Goal: Information Seeking & Learning: Learn about a topic

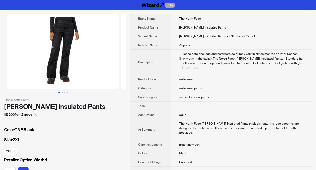
click at [198, 65] on button "Show more" at bounding box center [189, 67] width 17 height 4
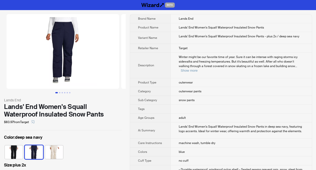
drag, startPoint x: 174, startPoint y: 101, endPoint x: 181, endPoint y: 113, distance: 14.3
click at [181, 116] on span "adult" at bounding box center [182, 118] width 7 height 4
click at [11, 151] on img at bounding box center [14, 152] width 18 height 14
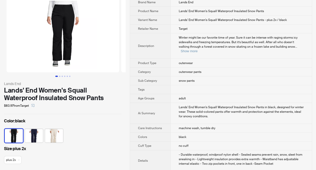
scroll to position [17, 0]
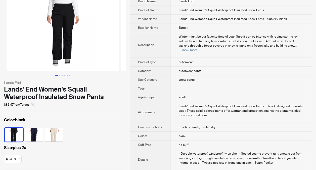
click at [33, 134] on img at bounding box center [34, 135] width 18 height 14
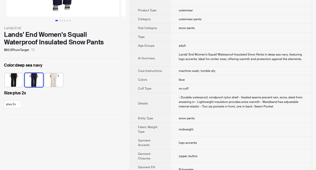
scroll to position [324, 0]
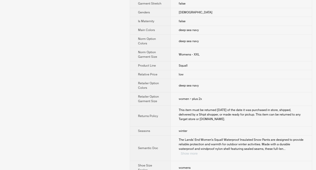
click at [198, 151] on button "Show more" at bounding box center [189, 153] width 17 height 4
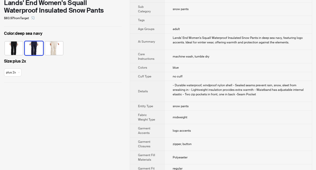
scroll to position [104, 0]
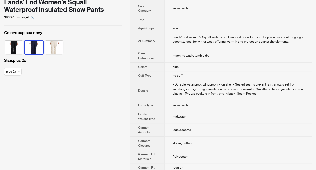
click at [238, 103] on td "snow pants" at bounding box center [238, 105] width 147 height 9
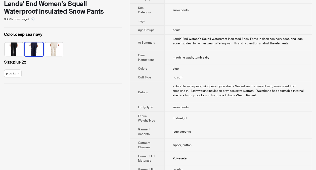
scroll to position [102, 0]
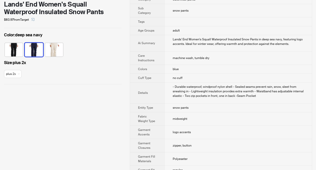
click at [237, 94] on td "- Durable waterproof, windproof nylon shell - Sealed seams prevent rain, snow, …" at bounding box center [238, 92] width 147 height 21
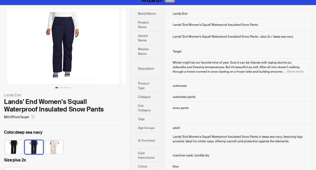
scroll to position [0, 0]
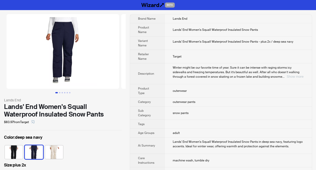
click at [295, 75] on button "Show more" at bounding box center [295, 77] width 17 height 4
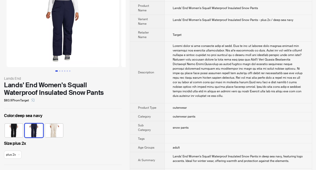
scroll to position [21, 0]
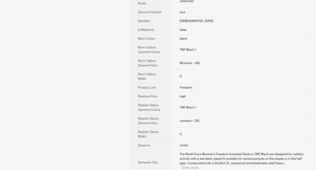
scroll to position [288, 0]
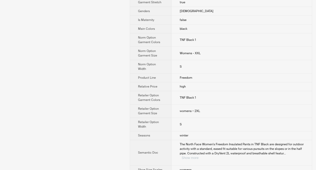
click at [199, 156] on button "Show more" at bounding box center [190, 158] width 17 height 4
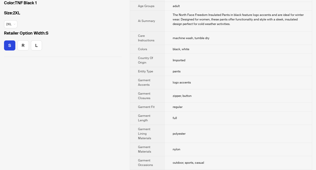
scroll to position [0, 0]
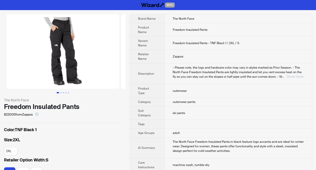
click at [299, 75] on button "Show more" at bounding box center [295, 77] width 17 height 4
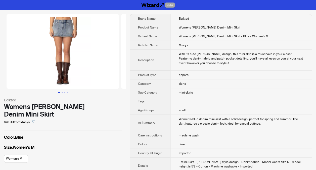
click at [158, 91] on th "Sub Category" at bounding box center [150, 92] width 41 height 9
drag, startPoint x: 0, startPoint y: 0, endPoint x: 187, endPoint y: 118, distance: 220.9
drag, startPoint x: 187, startPoint y: 118, endPoint x: 229, endPoint y: 125, distance: 42.2
click at [229, 125] on td "Women's blue denim mini skirt with a solid design, perfect for spring and summe…" at bounding box center [241, 123] width 141 height 16
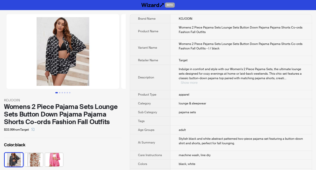
click at [198, 81] on button "Show more" at bounding box center [189, 83] width 17 height 4
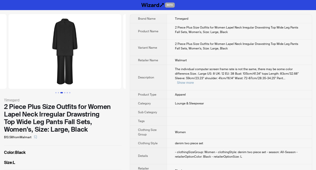
scroll to position [0, 230]
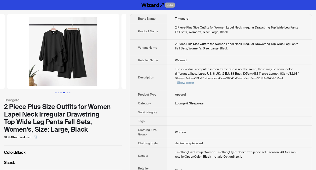
scroll to position [0, 344]
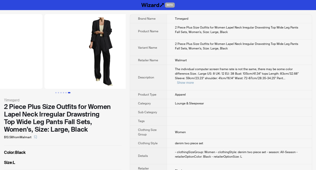
scroll to position [0, 574]
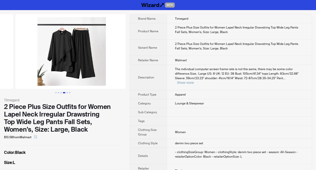
scroll to position [0, 344]
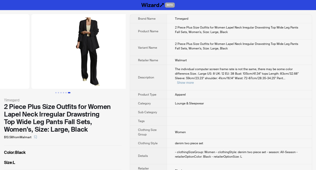
scroll to position [0, 574]
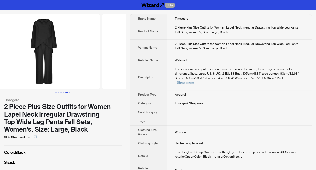
scroll to position [0, 574]
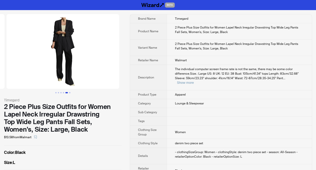
drag, startPoint x: 72, startPoint y: 42, endPoint x: 49, endPoint y: 62, distance: 30.3
click at [49, 62] on img at bounding box center [63, 51] width 113 height 75
